Goal: Browse casually: Explore the website without a specific task or goal

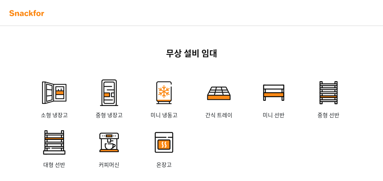
scroll to position [1331, 0]
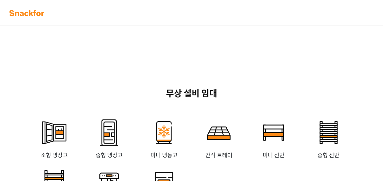
click at [36, 11] on img at bounding box center [27, 13] width 38 height 10
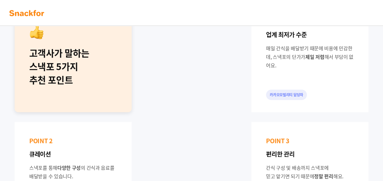
scroll to position [244, 0]
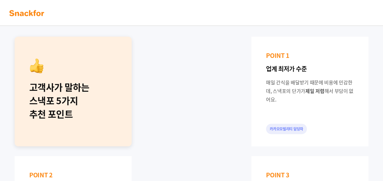
click at [282, 71] on p "업계 최저가 수준" at bounding box center [310, 69] width 88 height 9
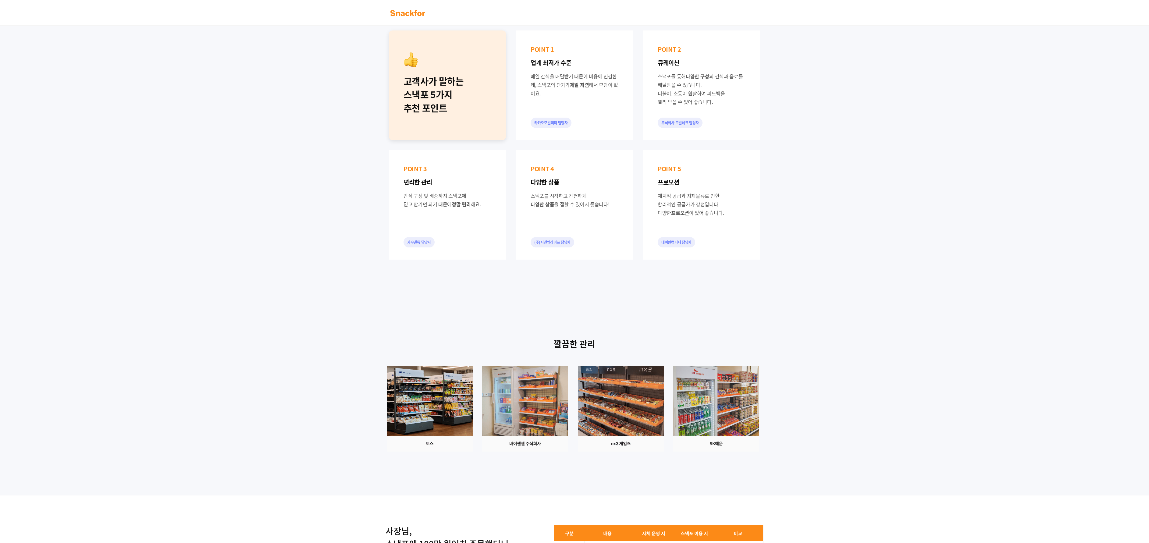
scroll to position [0, 0]
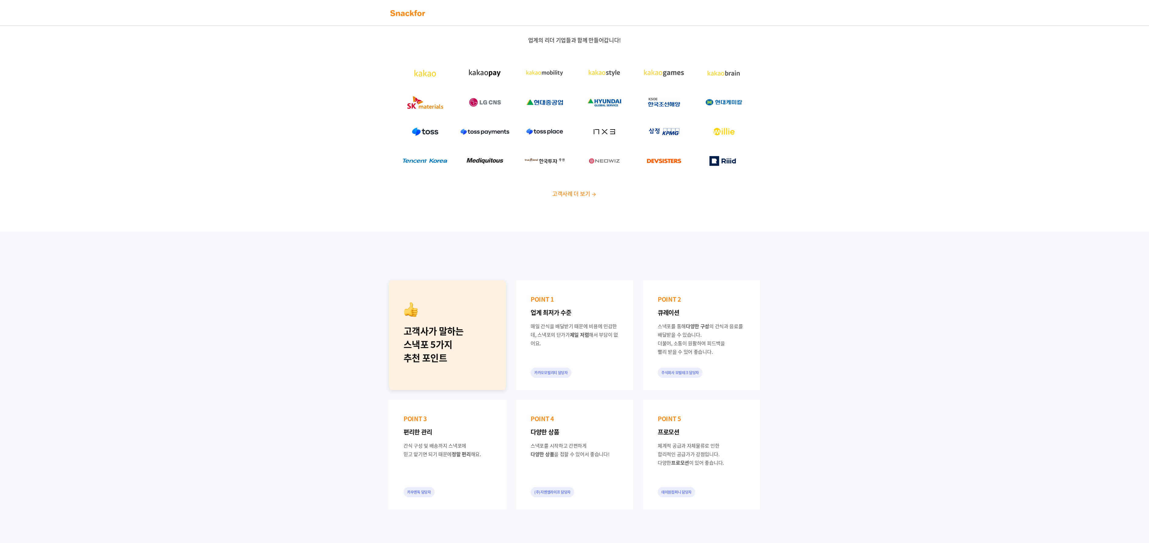
click at [383, 47] on div "업계의 리더 기업들과 함께 만들어갑니다! 고객사례 더 보기" at bounding box center [574, 117] width 381 height 161
click at [215, 45] on div "업계의 리더 기업들과 함께 만들어갑니다! 고객사례 더 보기" at bounding box center [574, 119] width 1149 height 224
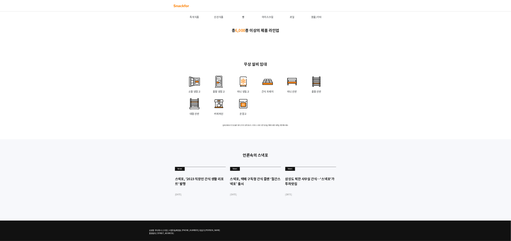
scroll to position [1170, 0]
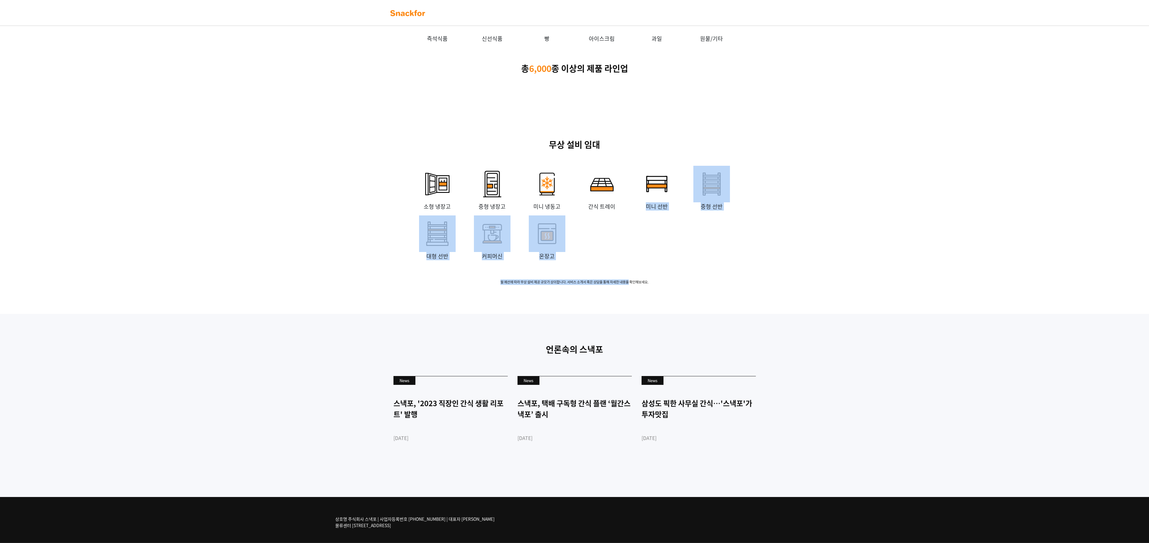
drag, startPoint x: 631, startPoint y: 265, endPoint x: 624, endPoint y: 281, distance: 17.2
click at [624, 281] on span "월 예산에 따라 무상 설비 제공 규모가 상이합니다. 서비스 소개서 혹은 상담을 통해 자세한 내용을 확인해보세요." at bounding box center [574, 282] width 381 height 5
